Goal: Find specific page/section: Find specific page/section

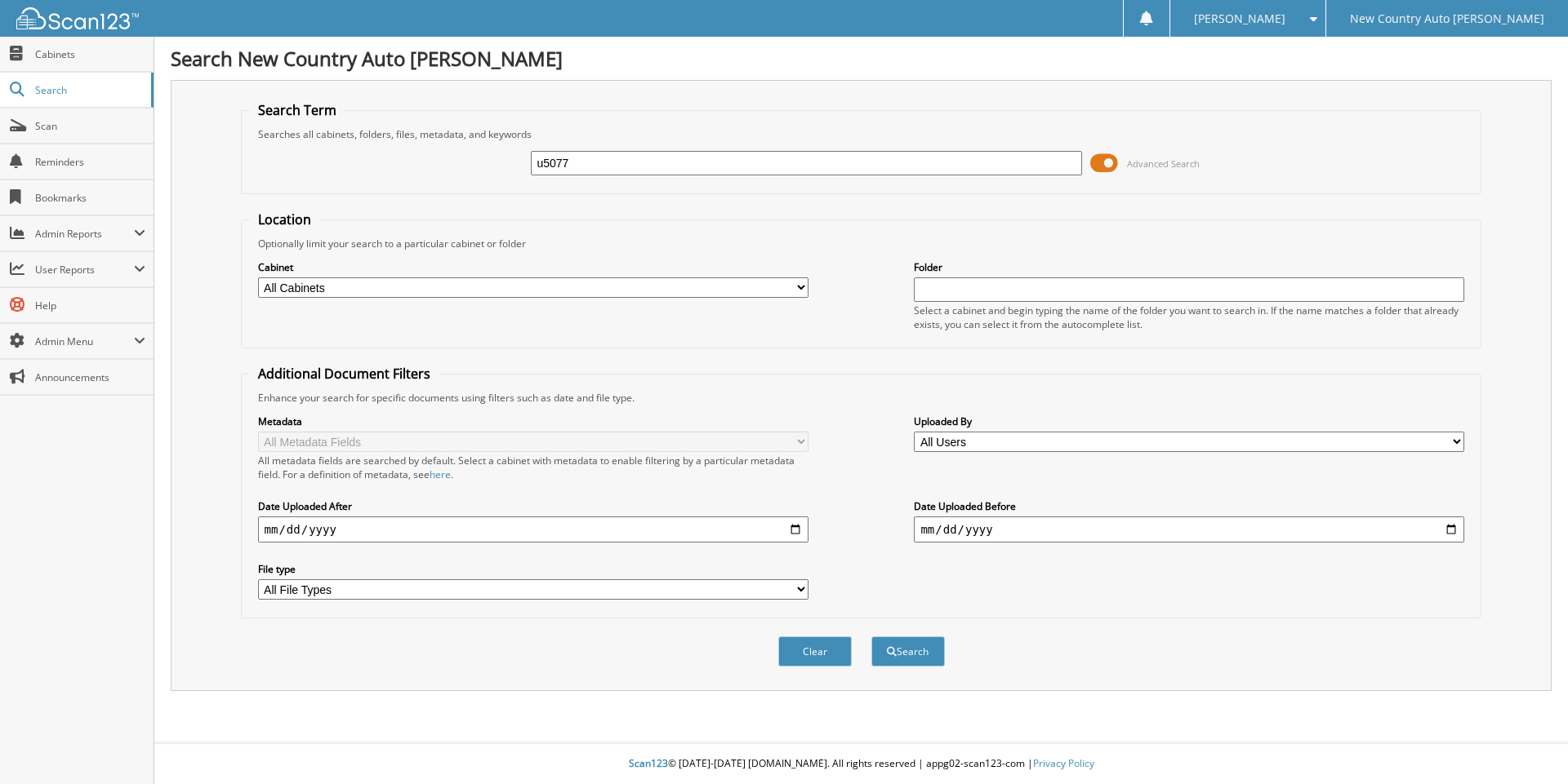
type input "u5077"
click at [872, 637] on button "Search" at bounding box center [908, 652] width 73 height 30
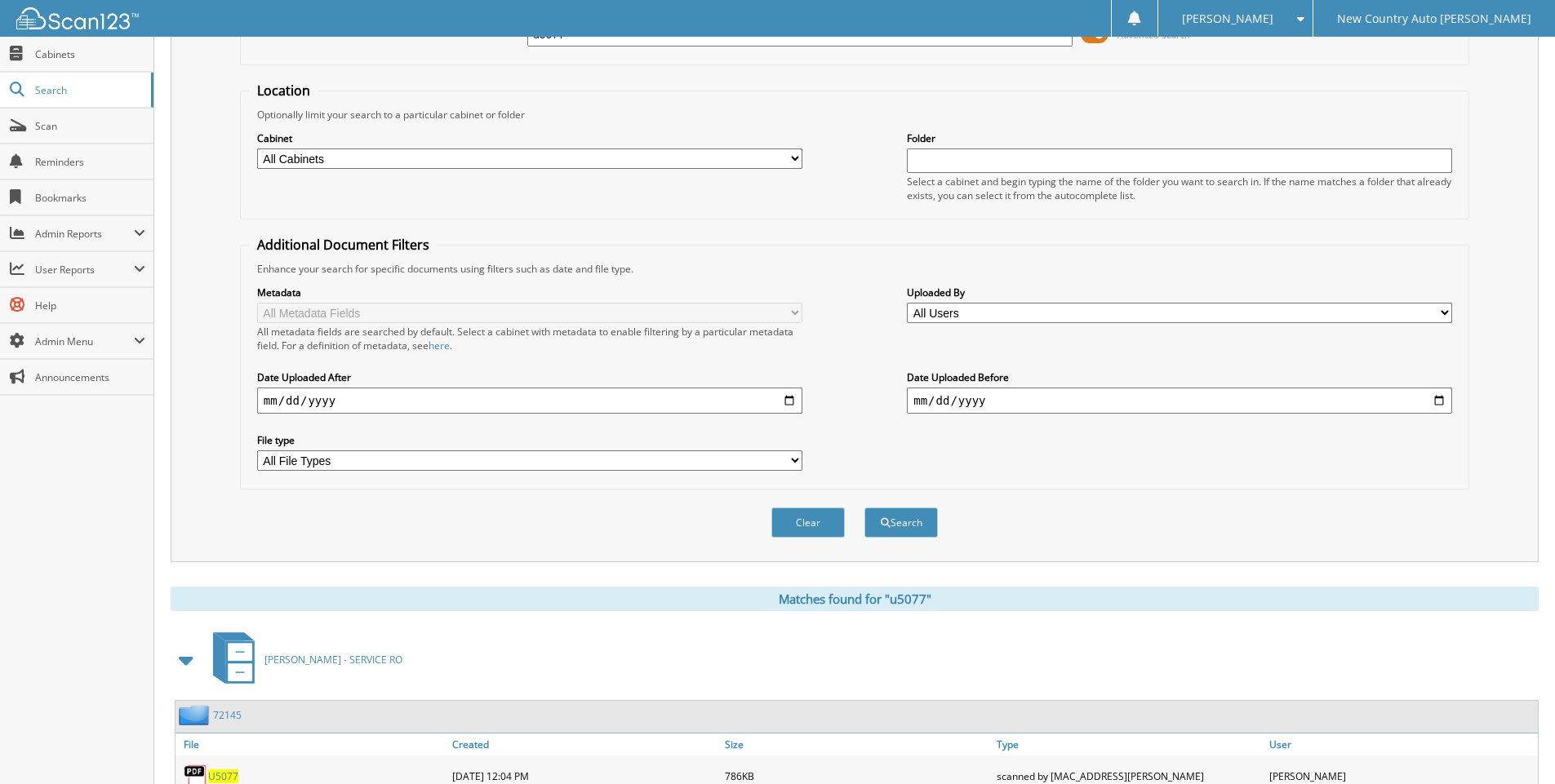
scroll to position [396, 0]
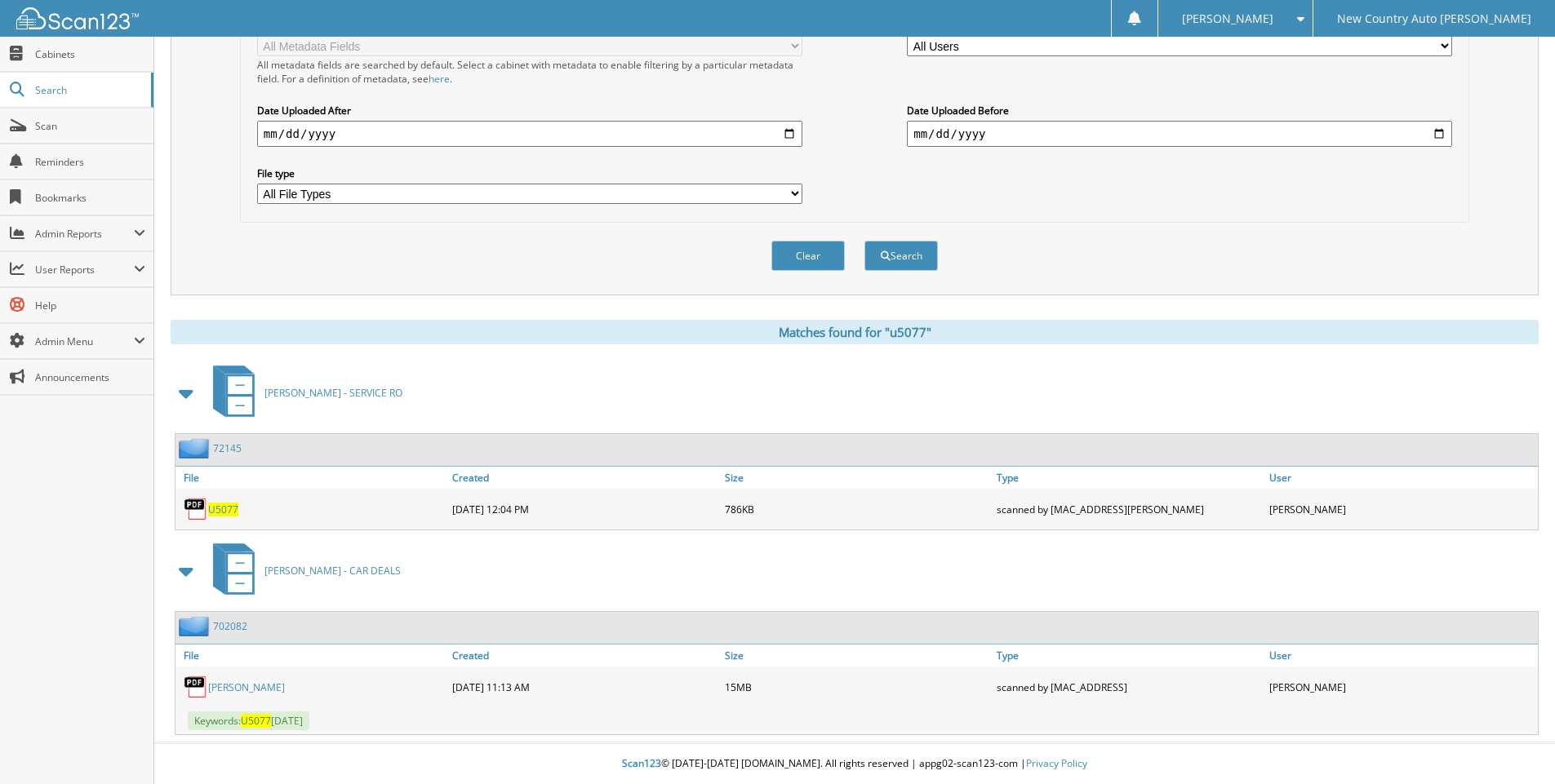
click at [257, 688] on link "[PERSON_NAME]" at bounding box center [246, 688] width 77 height 14
